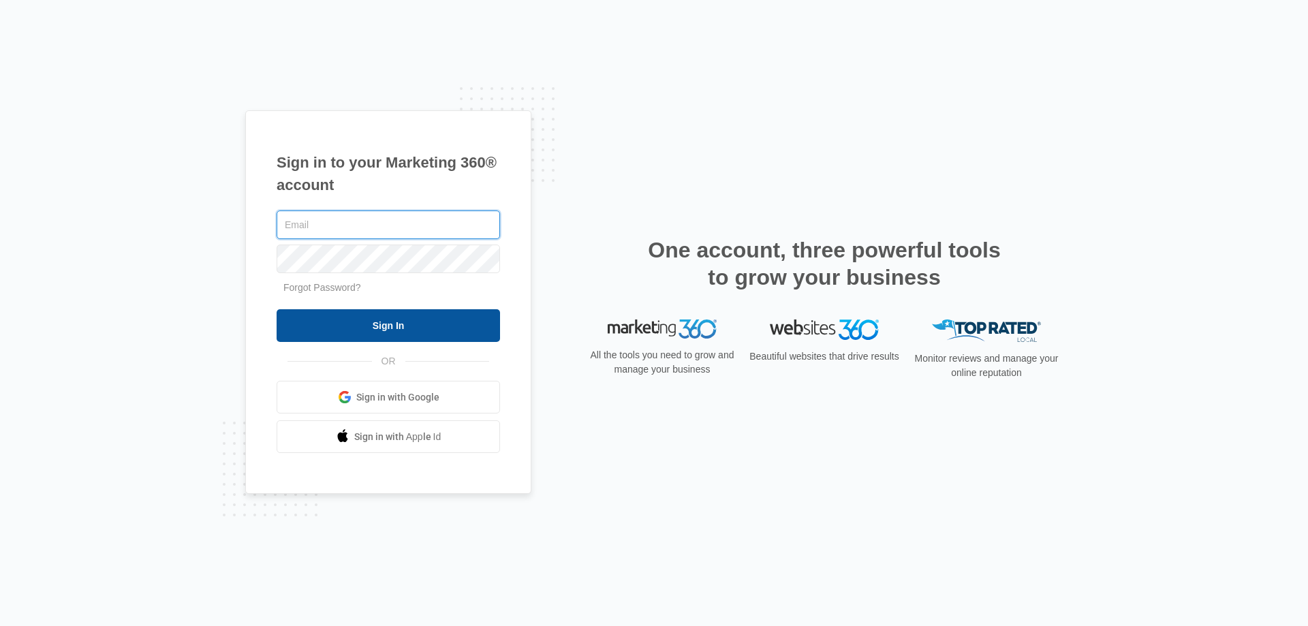
type input "[PERSON_NAME][EMAIL_ADDRESS][DOMAIN_NAME]"
click at [398, 335] on input "Sign In" at bounding box center [388, 325] width 223 height 33
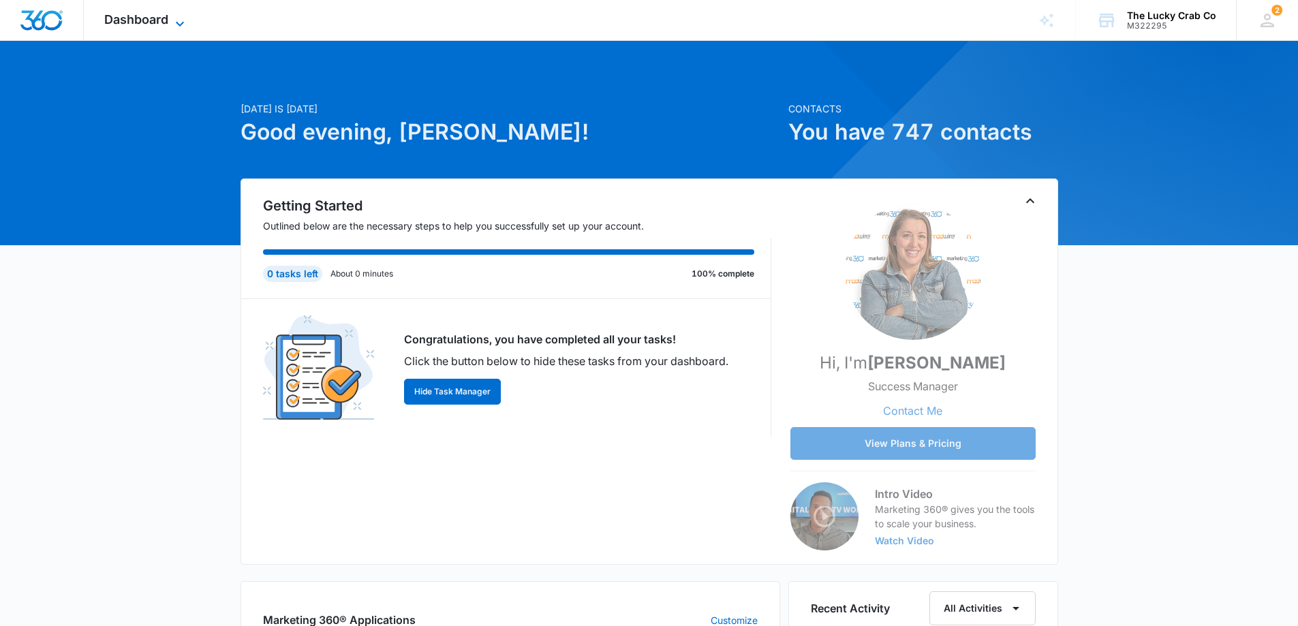
click at [134, 18] on span "Dashboard" at bounding box center [136, 19] width 64 height 14
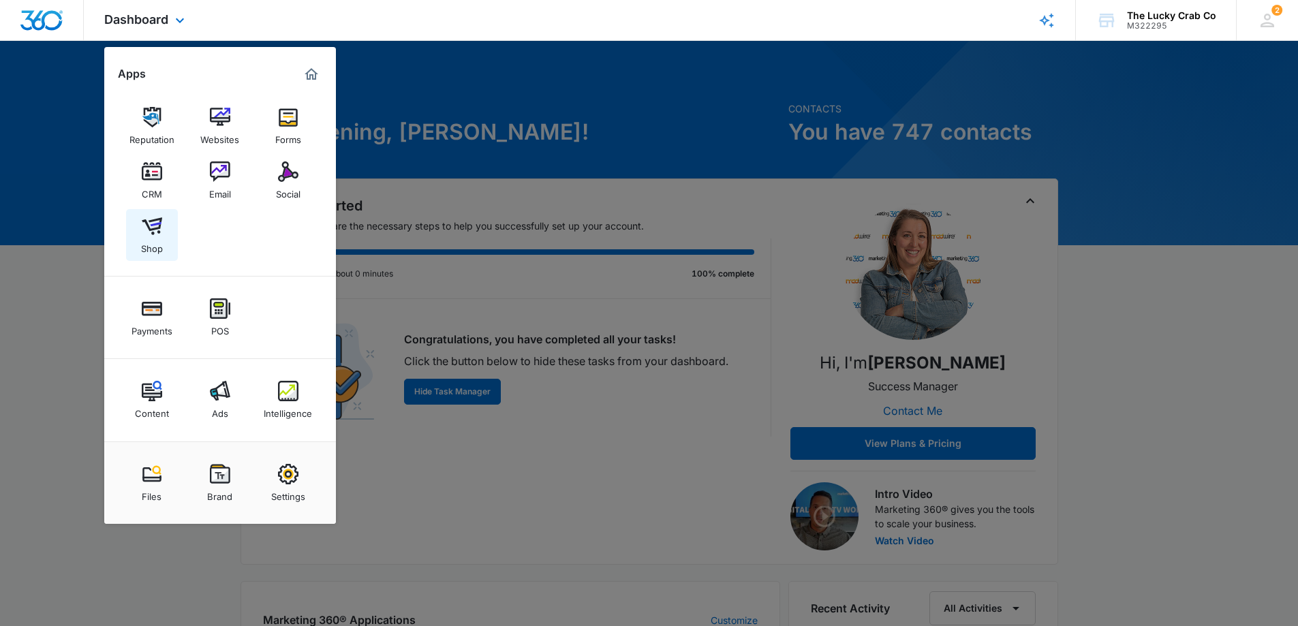
click at [152, 230] on img at bounding box center [152, 226] width 20 height 20
